Goal: Find specific page/section: Find specific page/section

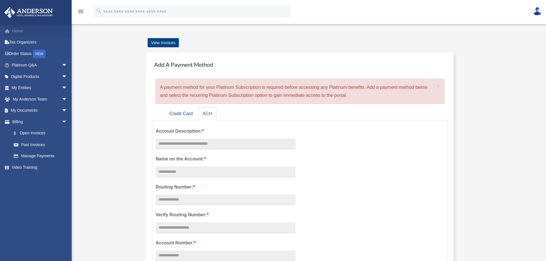
click at [19, 32] on link "Home" at bounding box center [40, 30] width 72 height 11
click at [21, 87] on link "My Entities arrow_drop_down" at bounding box center [40, 87] width 72 height 11
click at [62, 87] on span "arrow_drop_down" at bounding box center [67, 88] width 11 height 12
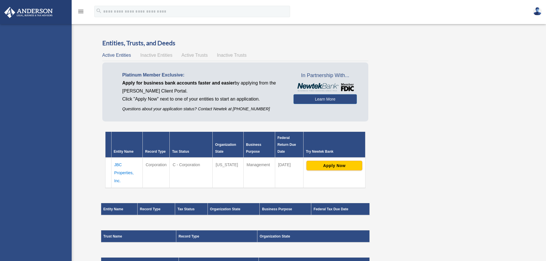
drag, startPoint x: 0, startPoint y: 0, endPoint x: 36, endPoint y: 144, distance: 148.7
click at [36, 144] on div "[EMAIL_ADDRESS][DOMAIN_NAME] Sign Out [EMAIL_ADDRESS][DOMAIN_NAME] Home Tax Org…" at bounding box center [36, 154] width 72 height 261
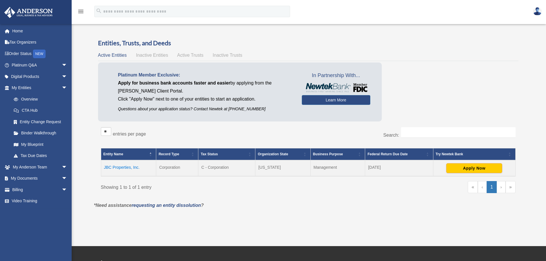
click at [126, 167] on td "JBC Properties, Inc." at bounding box center [128, 168] width 55 height 16
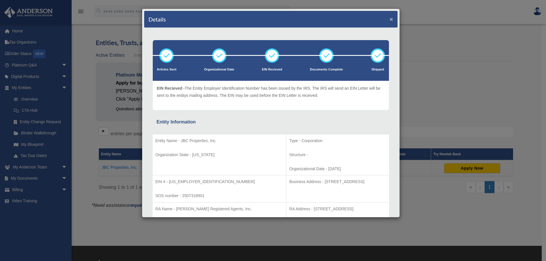
click at [390, 19] on button "×" at bounding box center [392, 19] width 4 height 6
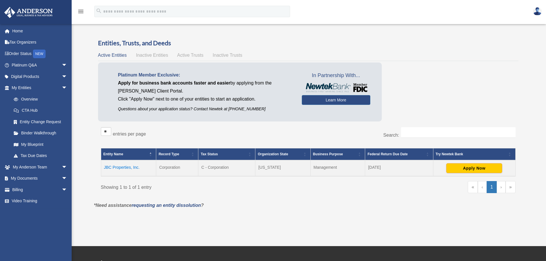
click at [114, 168] on td "JBC Properties, Inc." at bounding box center [128, 168] width 55 height 16
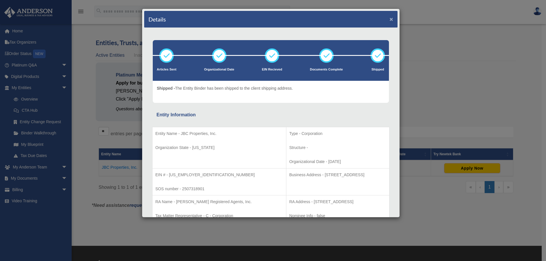
click at [390, 18] on button "×" at bounding box center [392, 19] width 4 height 6
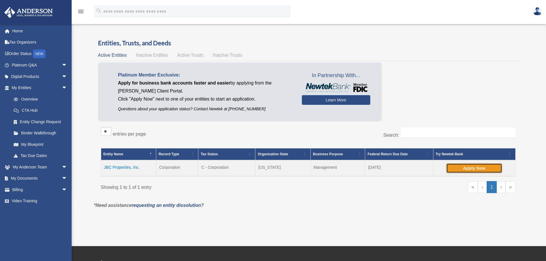
click at [466, 166] on button "Apply Now" at bounding box center [474, 168] width 56 height 10
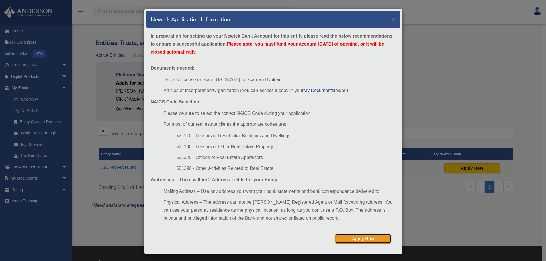
click at [355, 237] on button "Apply Now" at bounding box center [363, 239] width 56 height 10
click at [392, 17] on button "×" at bounding box center [394, 19] width 4 height 6
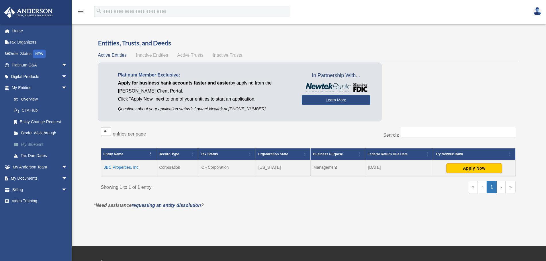
click at [31, 145] on link "My Blueprint" at bounding box center [42, 144] width 68 height 11
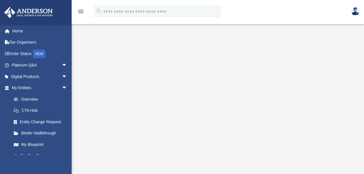
drag, startPoint x: 548, startPoint y: 98, endPoint x: 245, endPoint y: 29, distance: 310.5
click at [245, 29] on div at bounding box center [218, 141] width 292 height 241
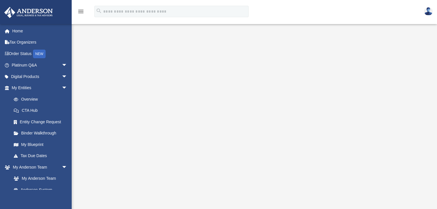
drag, startPoint x: 361, startPoint y: 1, endPoint x: 427, endPoint y: 171, distance: 182.5
click at [427, 171] on div at bounding box center [254, 95] width 365 height 229
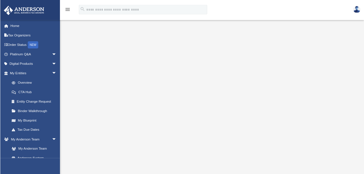
scroll to position [39, 0]
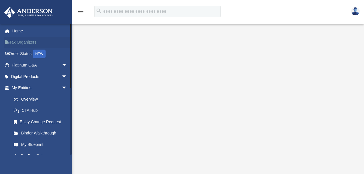
drag, startPoint x: 191, startPoint y: 0, endPoint x: 25, endPoint y: 42, distance: 171.0
click at [25, 42] on link "Tax Organizers" at bounding box center [40, 42] width 72 height 11
